Goal: Task Accomplishment & Management: Manage account settings

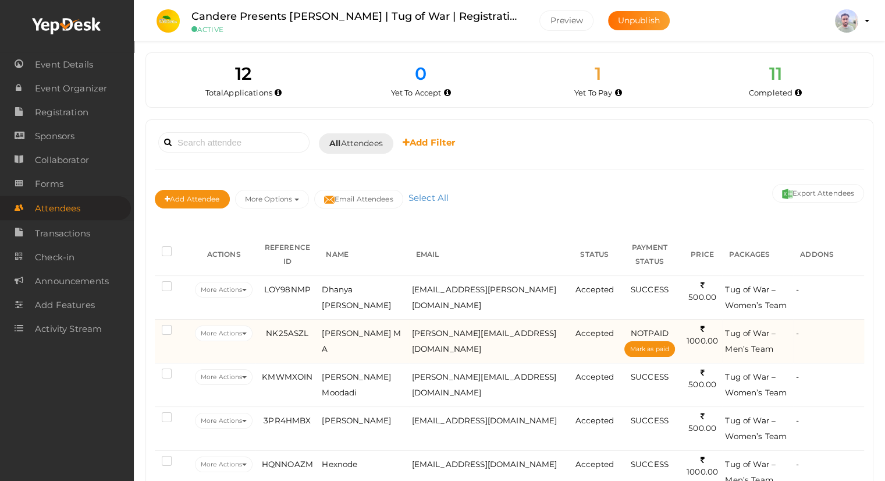
click at [165, 330] on label at bounding box center [169, 331] width 15 height 12
click at [150, 328] on input "checkbox" at bounding box center [150, 328] width 0 height 0
click at [165, 328] on label at bounding box center [169, 331] width 15 height 12
click at [150, 328] on input "checkbox" at bounding box center [150, 328] width 0 height 0
click at [210, 329] on button "More Actions" at bounding box center [224, 333] width 58 height 16
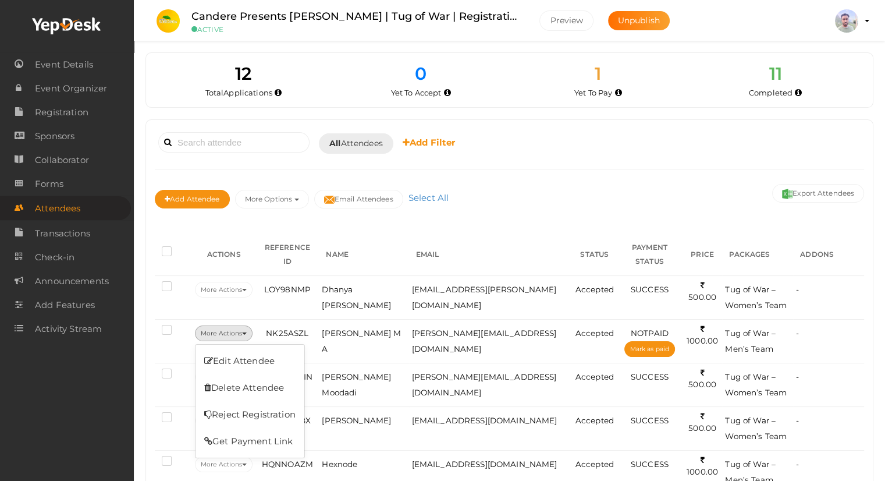
click at [713, 152] on div "Booked for Today Today Tomorrow This Week Custom Date All Attendees All Yet to …" at bounding box center [509, 143] width 709 height 29
